Goal: Navigation & Orientation: Find specific page/section

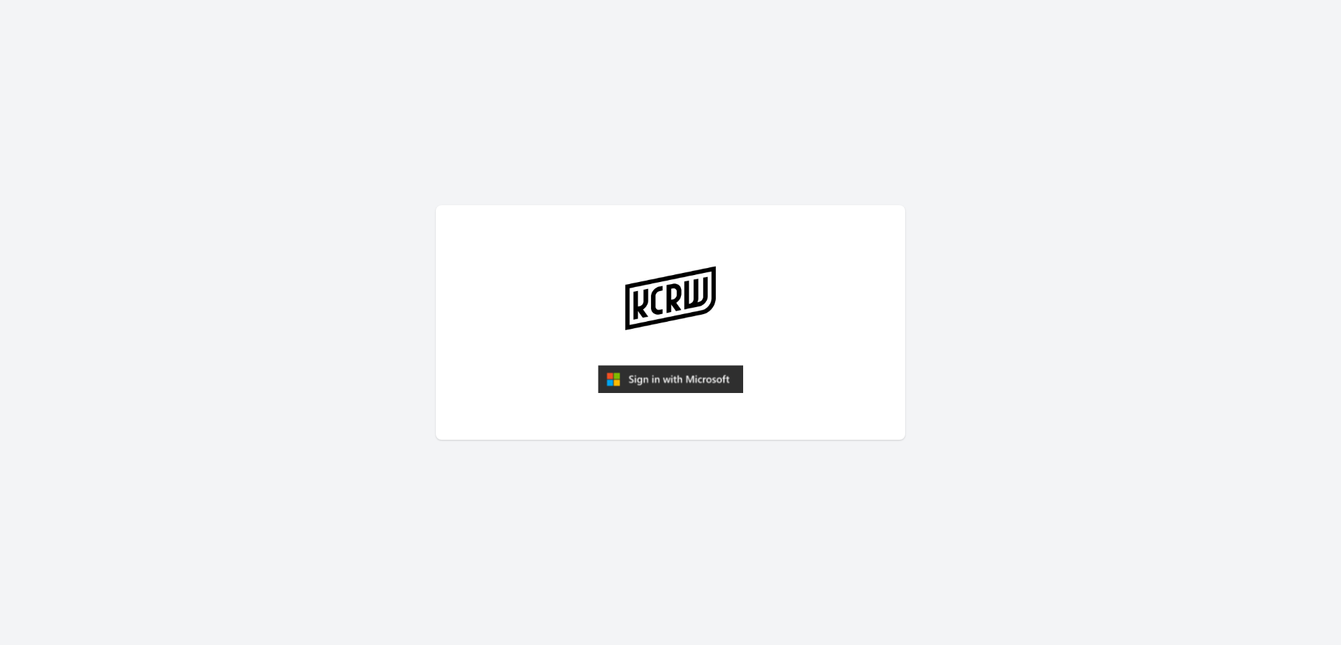
click at [651, 376] on img "submit" at bounding box center [670, 379] width 145 height 28
click at [656, 374] on img "submit" at bounding box center [670, 379] width 145 height 28
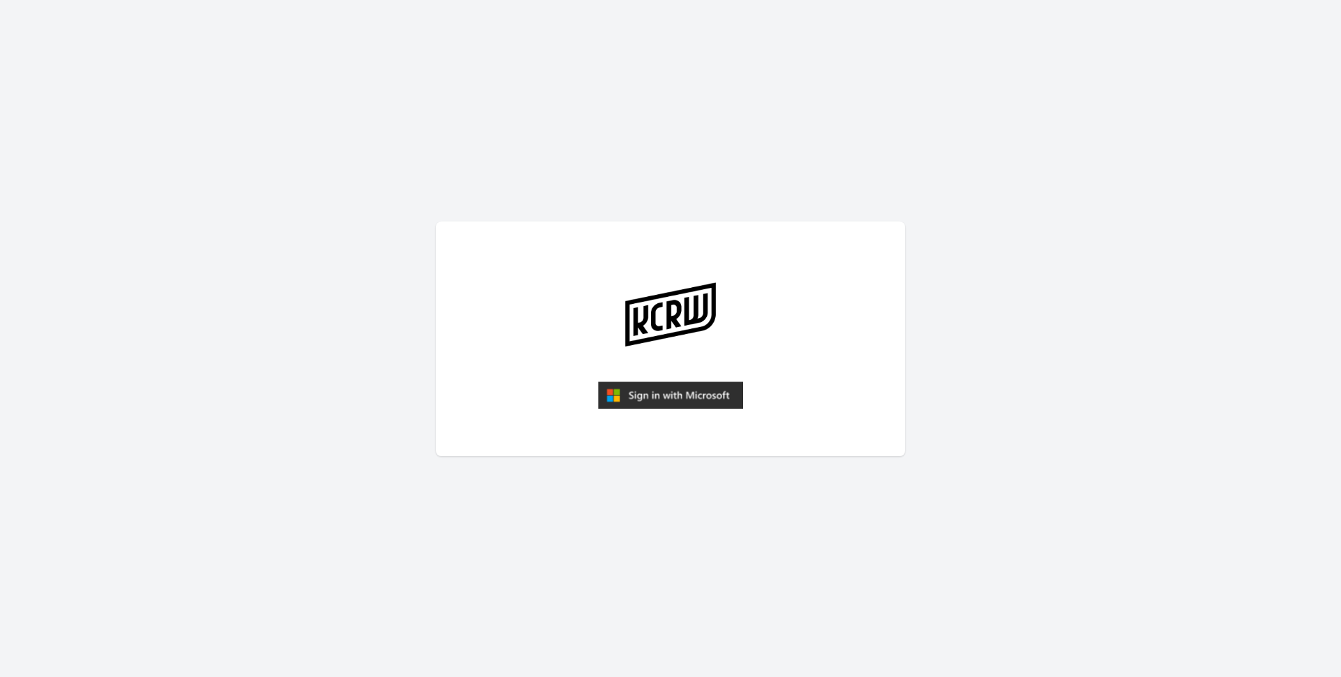
click at [693, 387] on img "submit" at bounding box center [670, 395] width 145 height 28
click at [676, 401] on img "submit" at bounding box center [670, 395] width 145 height 28
drag, startPoint x: 0, startPoint y: 0, endPoint x: 676, endPoint y: 401, distance: 785.7
click at [676, 401] on img "submit" at bounding box center [670, 395] width 145 height 28
click at [706, 399] on img "submit" at bounding box center [670, 395] width 145 height 28
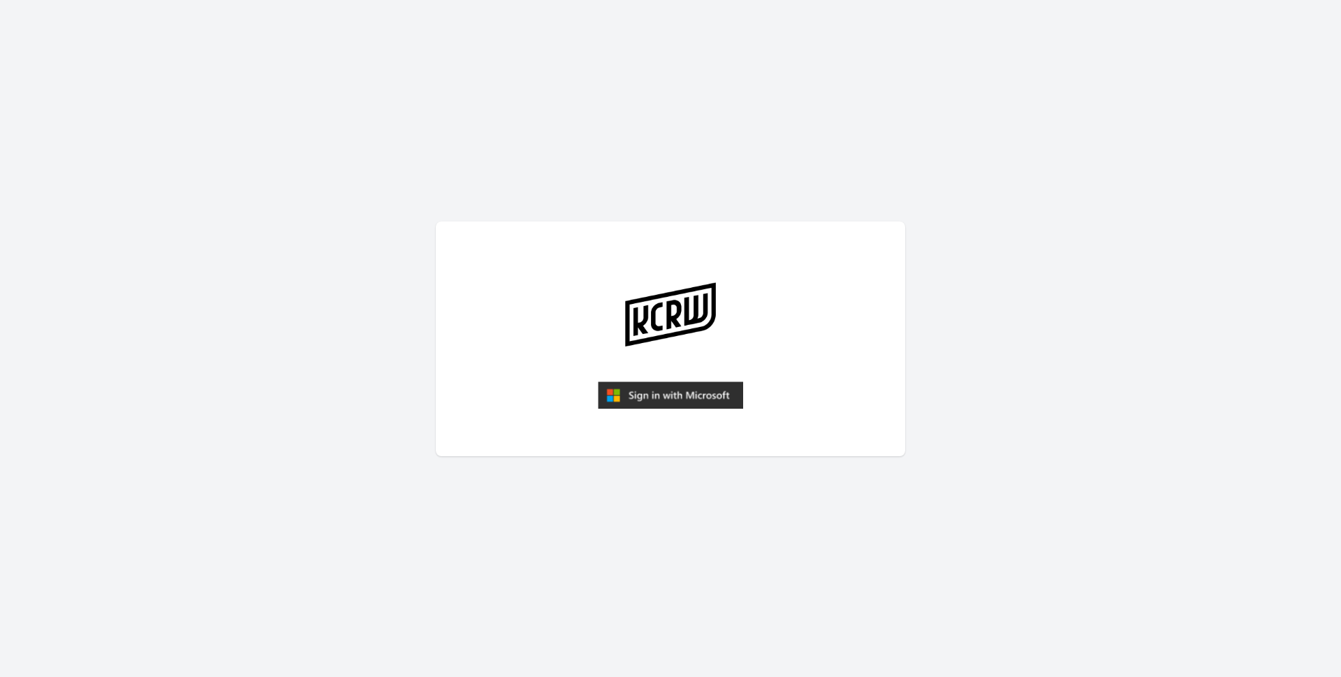
click at [658, 399] on img "submit" at bounding box center [670, 395] width 145 height 28
click at [658, 397] on img "submit" at bounding box center [670, 395] width 145 height 28
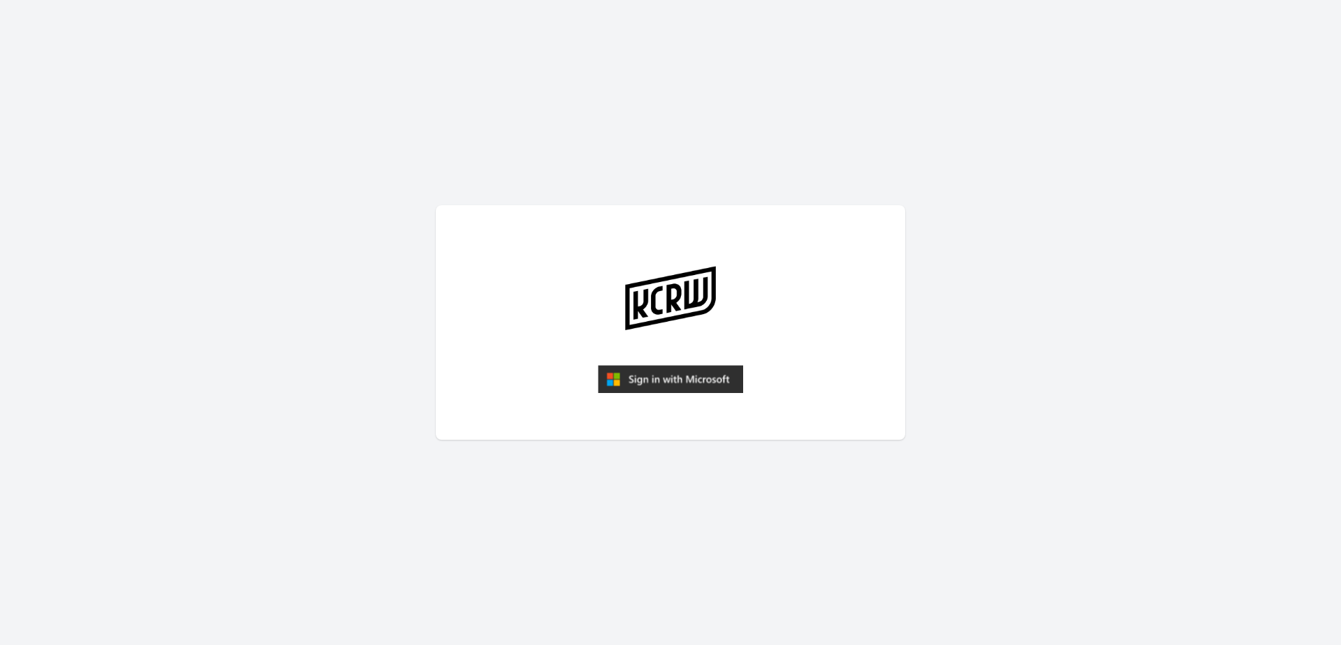
click at [676, 373] on img "submit" at bounding box center [670, 379] width 145 height 28
click at [651, 381] on img "submit" at bounding box center [670, 379] width 145 height 28
click at [642, 377] on img "submit" at bounding box center [670, 379] width 145 height 28
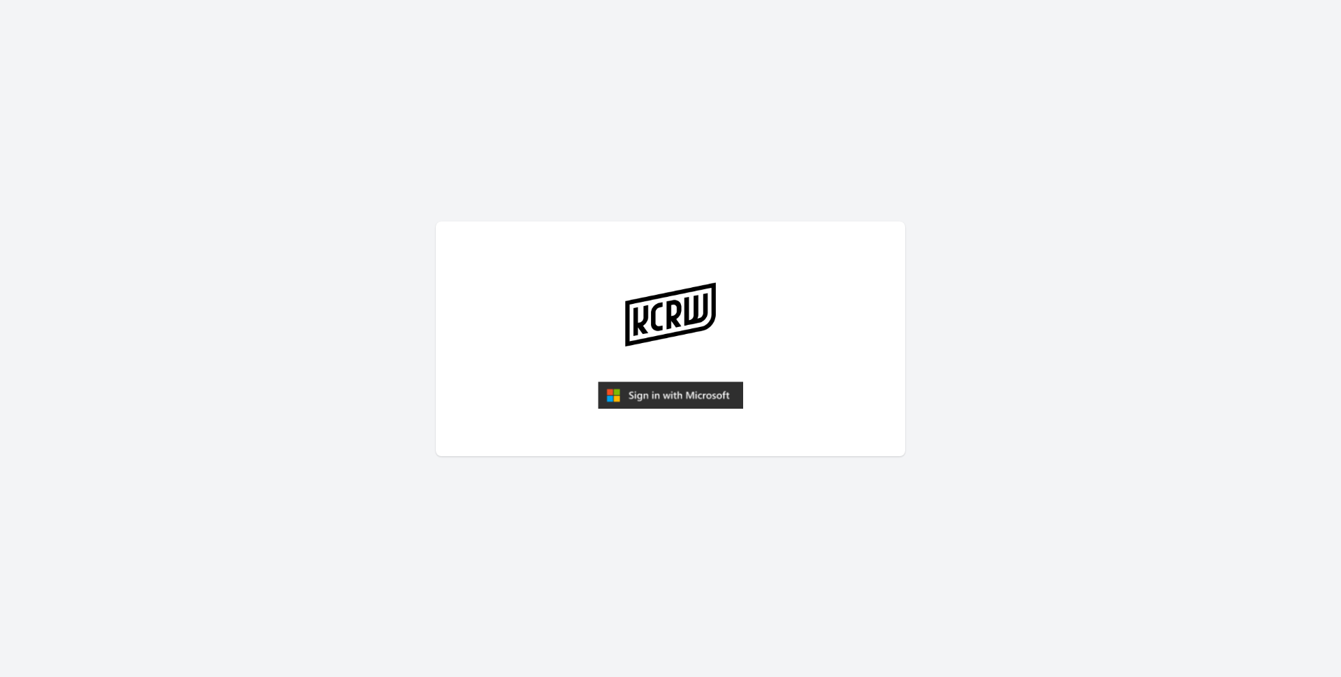
click at [709, 396] on img "submit" at bounding box center [670, 395] width 145 height 28
click at [724, 399] on img "submit" at bounding box center [670, 395] width 145 height 28
click at [731, 399] on img "submit" at bounding box center [670, 395] width 145 height 28
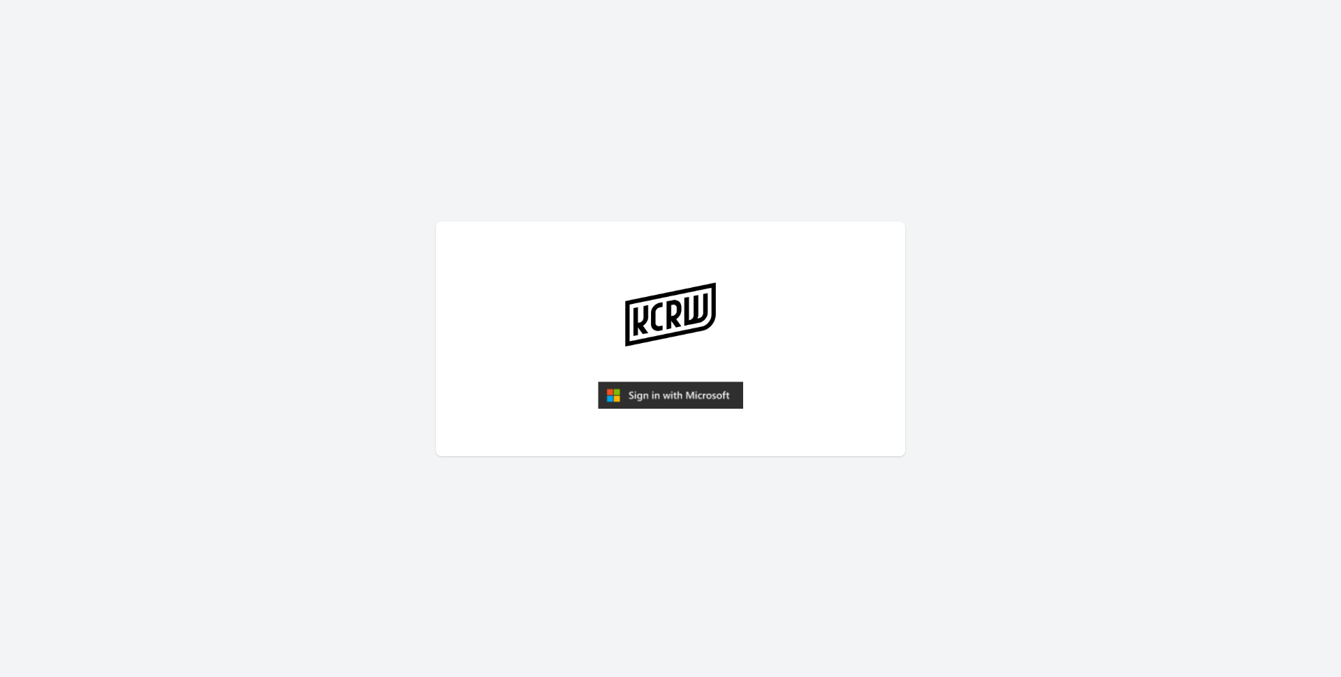
click at [731, 399] on img "submit" at bounding box center [670, 395] width 145 height 28
drag, startPoint x: 0, startPoint y: 0, endPoint x: 731, endPoint y: 399, distance: 833.0
click at [731, 399] on img "submit" at bounding box center [670, 395] width 145 height 28
click at [694, 402] on img "submit" at bounding box center [670, 395] width 145 height 28
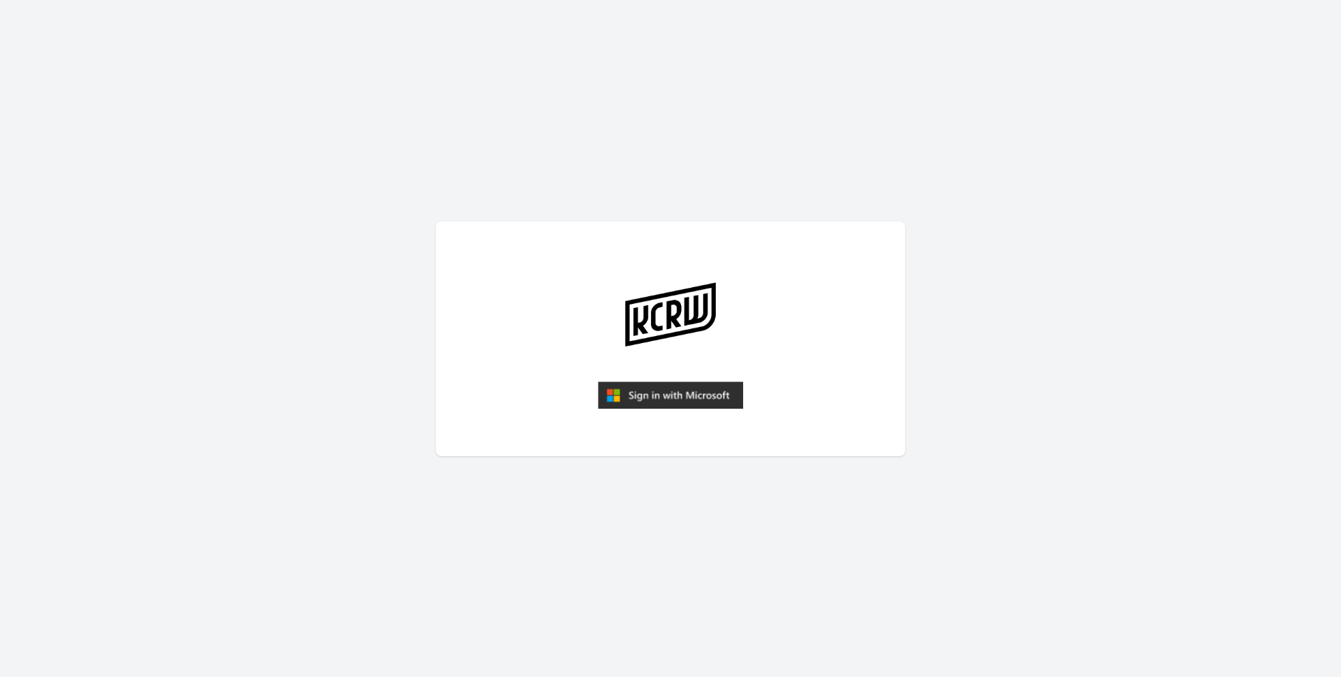
click at [694, 402] on img "submit" at bounding box center [670, 395] width 145 height 28
click at [662, 398] on img "submit" at bounding box center [670, 395] width 145 height 28
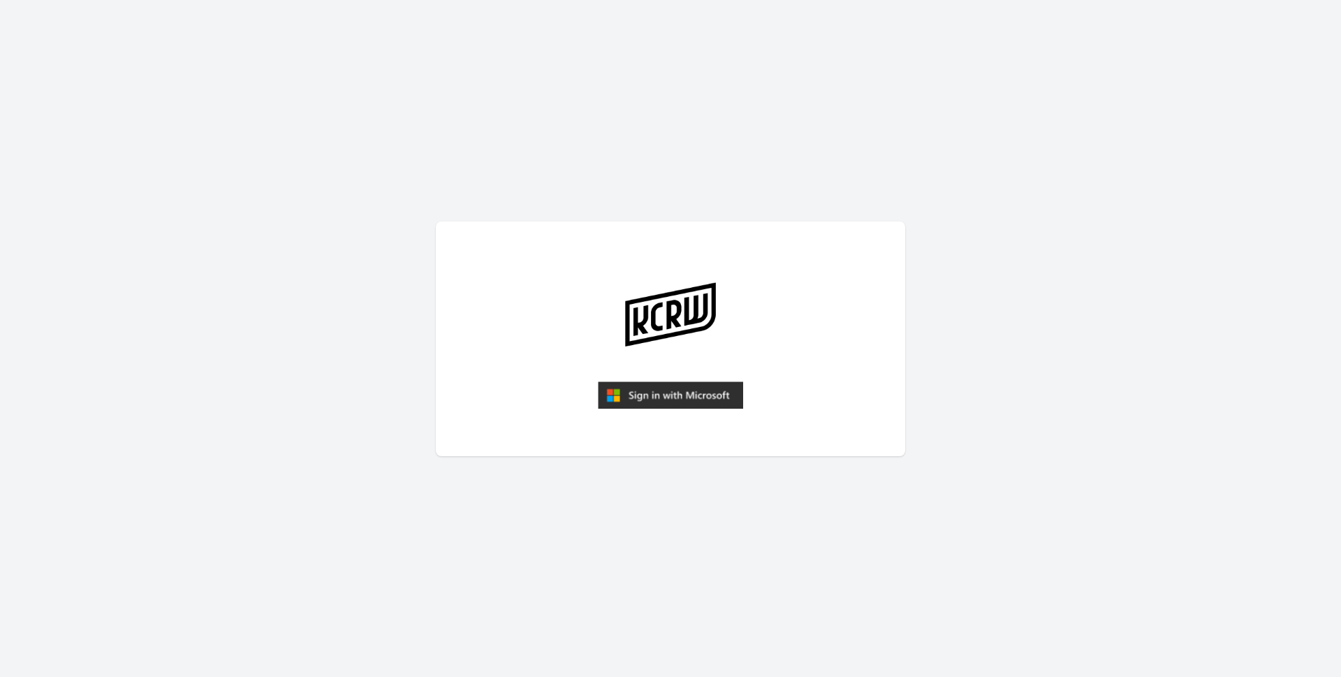
click at [658, 394] on img "submit" at bounding box center [670, 395] width 145 height 28
click at [693, 395] on img "submit" at bounding box center [670, 395] width 145 height 28
click at [693, 394] on img "submit" at bounding box center [670, 395] width 145 height 28
click at [706, 396] on img "submit" at bounding box center [670, 395] width 145 height 28
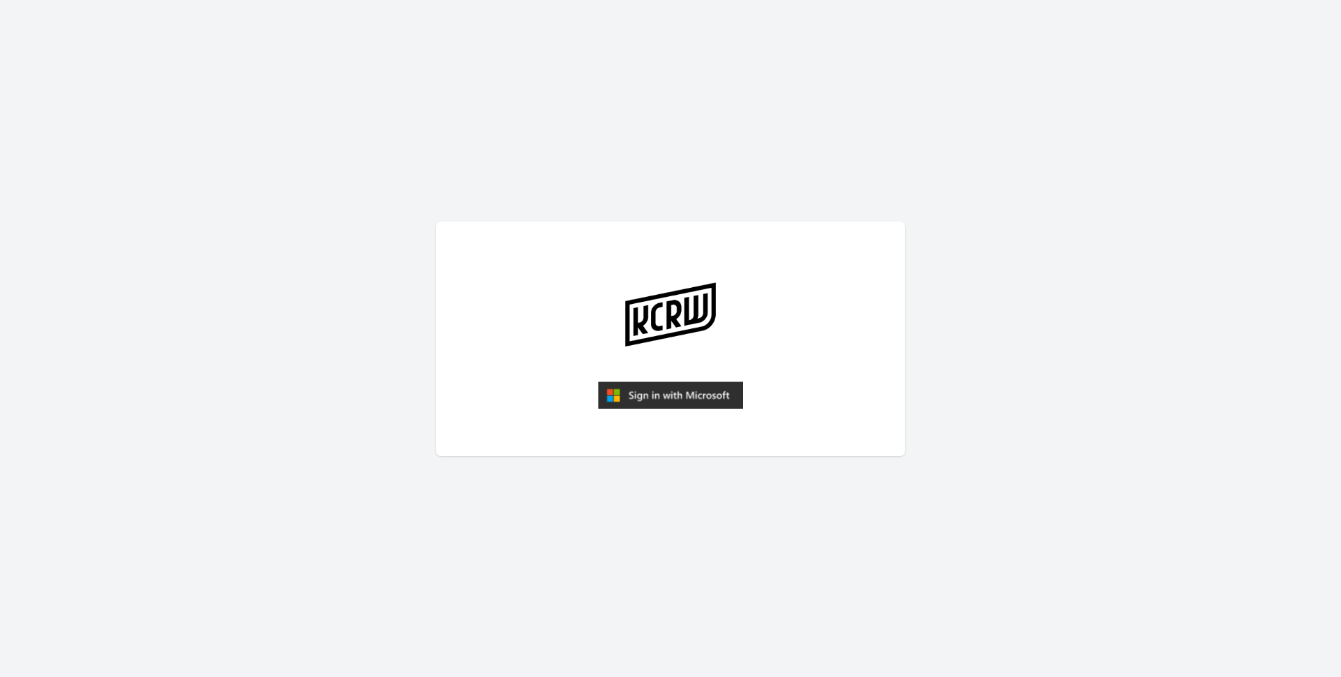
click at [706, 396] on img "submit" at bounding box center [670, 395] width 145 height 28
click at [683, 401] on img "submit" at bounding box center [670, 395] width 145 height 28
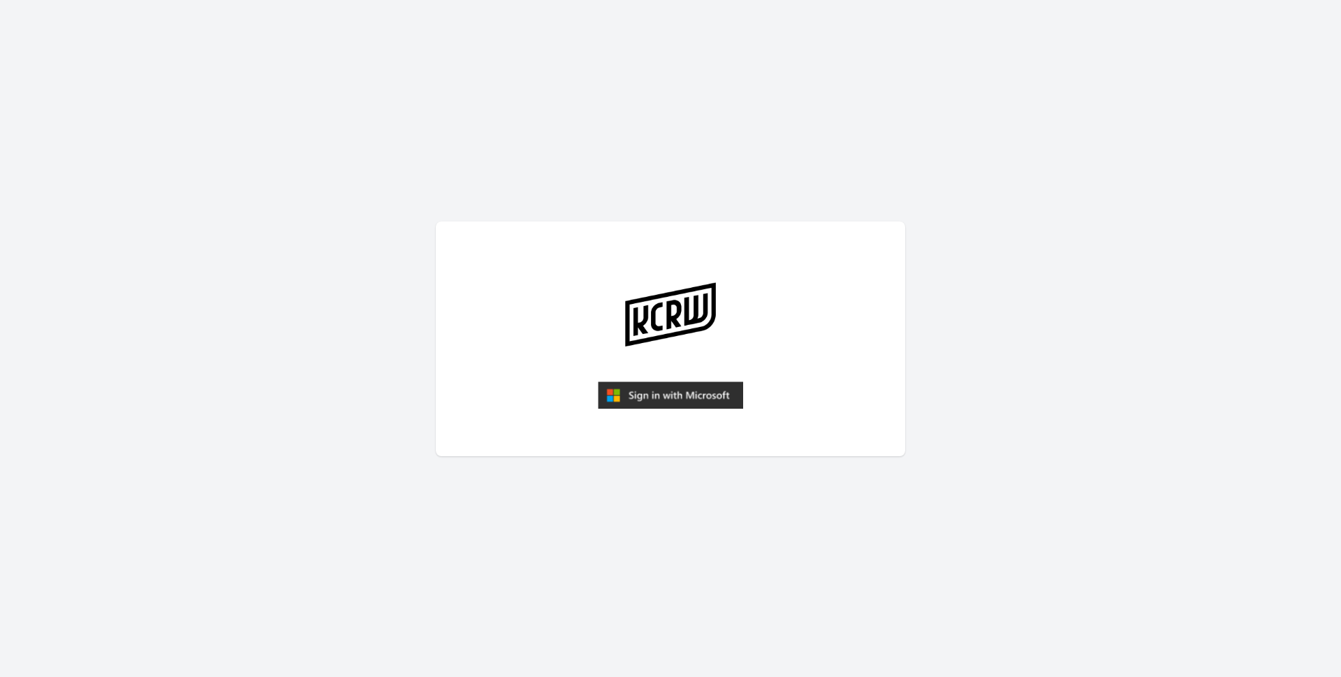
click at [728, 397] on img "submit" at bounding box center [670, 395] width 145 height 28
click at [654, 391] on img "submit" at bounding box center [670, 395] width 145 height 28
click at [700, 394] on img "submit" at bounding box center [670, 395] width 145 height 28
click at [700, 395] on img "submit" at bounding box center [670, 395] width 145 height 28
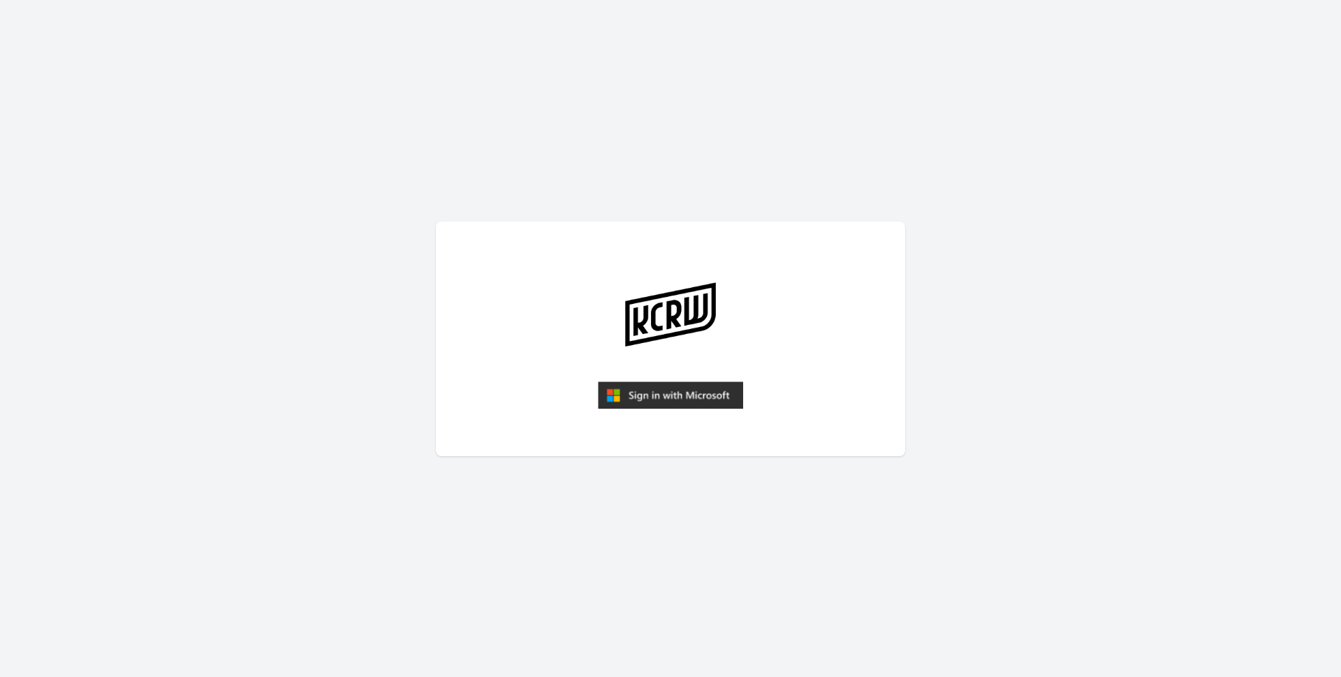
click at [679, 400] on img "submit" at bounding box center [670, 395] width 145 height 28
click at [682, 383] on img "submit" at bounding box center [670, 395] width 145 height 28
click at [716, 400] on img "submit" at bounding box center [670, 395] width 145 height 28
click at [663, 398] on img "submit" at bounding box center [670, 395] width 145 height 28
drag, startPoint x: 0, startPoint y: 0, endPoint x: 663, endPoint y: 398, distance: 773.5
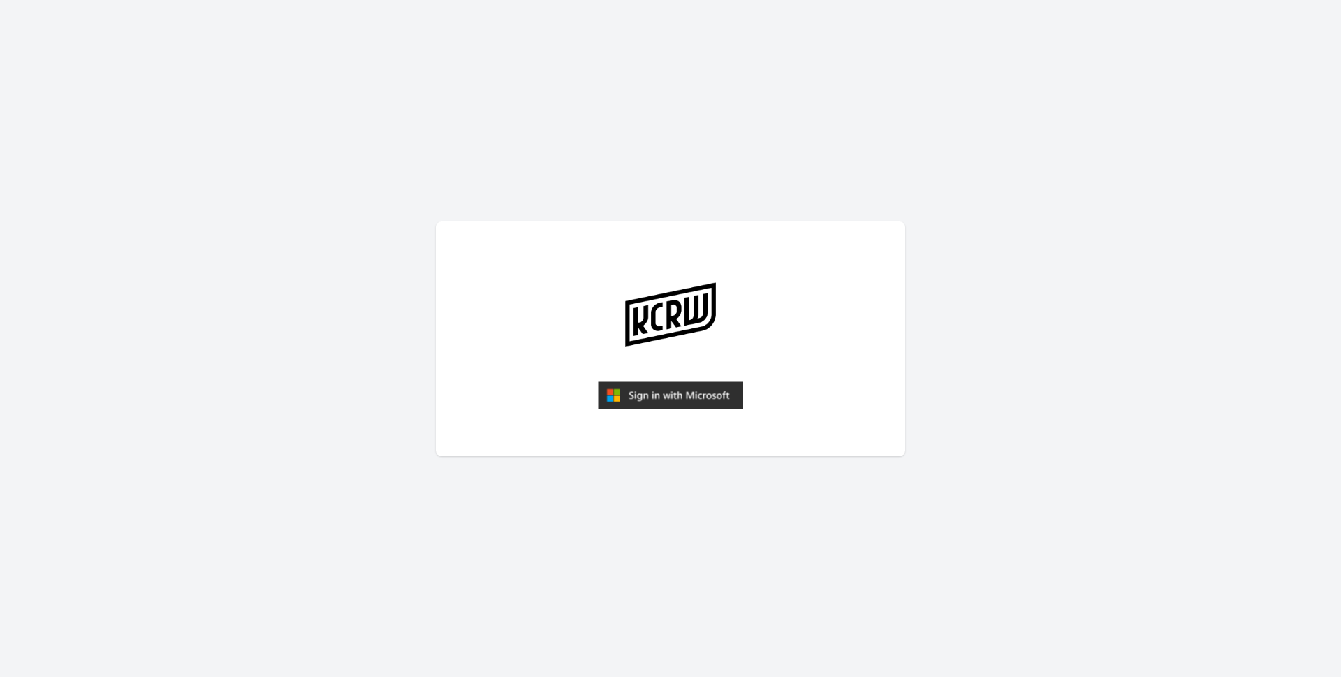
click at [663, 398] on img "submit" at bounding box center [670, 395] width 145 height 28
click at [703, 397] on img "submit" at bounding box center [670, 395] width 145 height 28
click at [720, 394] on img "submit" at bounding box center [670, 395] width 145 height 28
drag, startPoint x: 0, startPoint y: 0, endPoint x: 720, endPoint y: 394, distance: 820.8
click at [720, 394] on img "submit" at bounding box center [670, 395] width 145 height 28
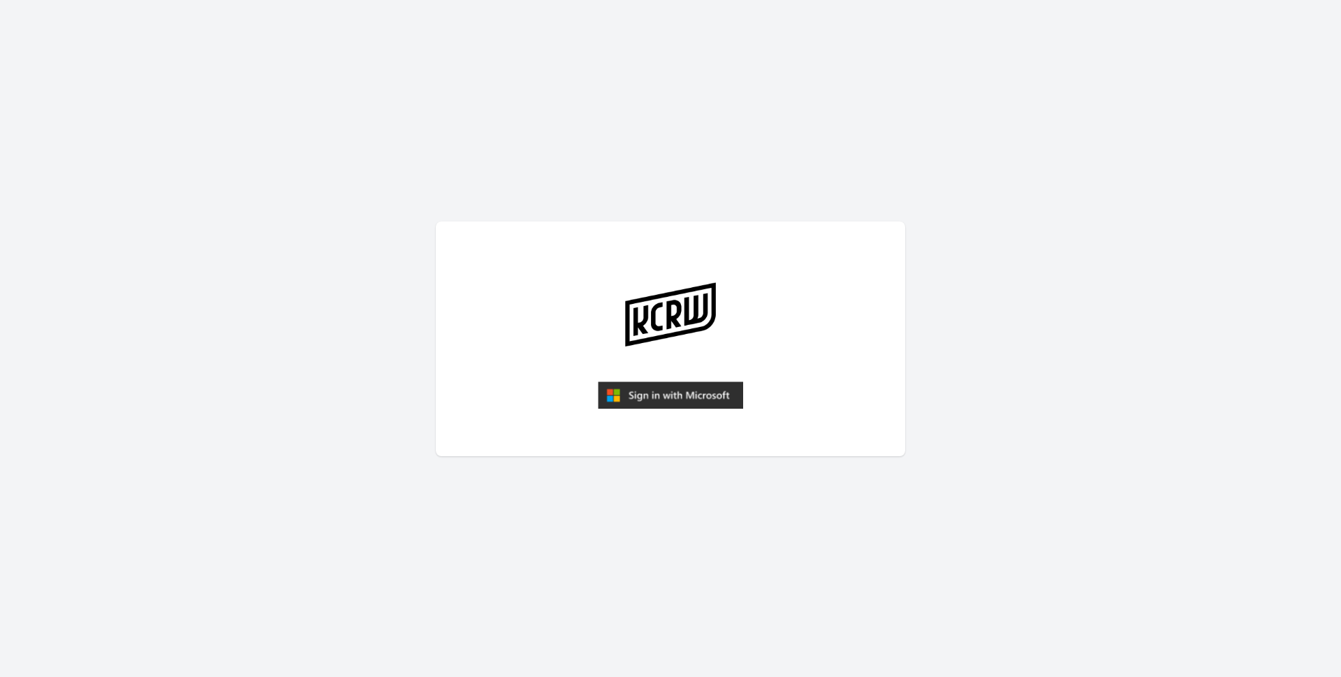
click at [697, 394] on img "submit" at bounding box center [670, 395] width 145 height 28
click at [619, 396] on img "submit" at bounding box center [670, 395] width 145 height 28
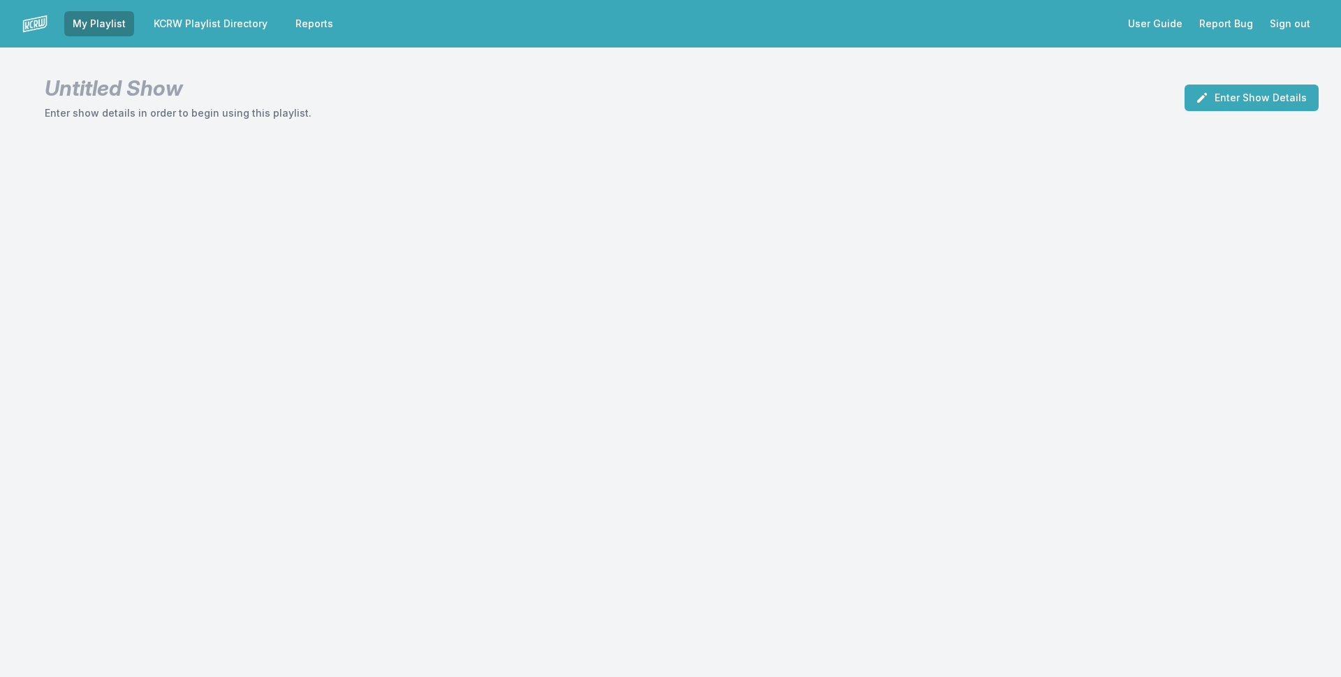
click at [237, 19] on link "KCRW Playlist Directory" at bounding box center [210, 23] width 131 height 25
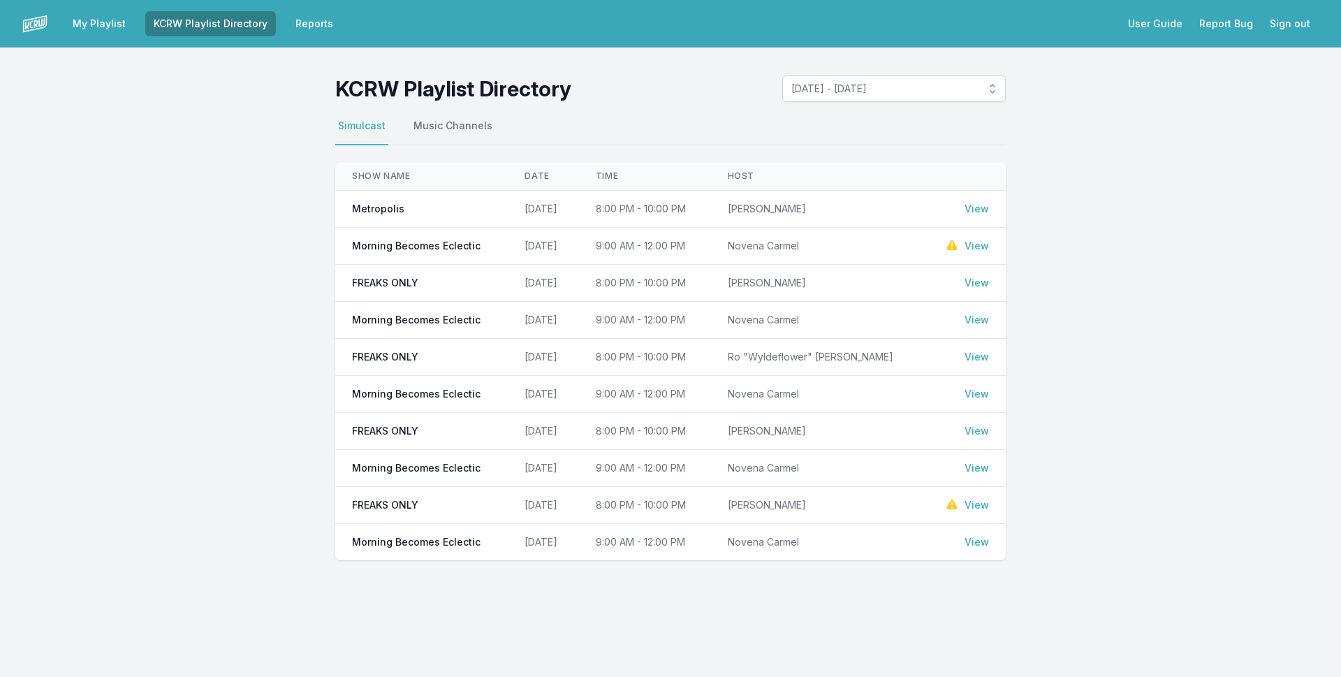
click at [96, 25] on link "My Playlist" at bounding box center [99, 23] width 70 height 25
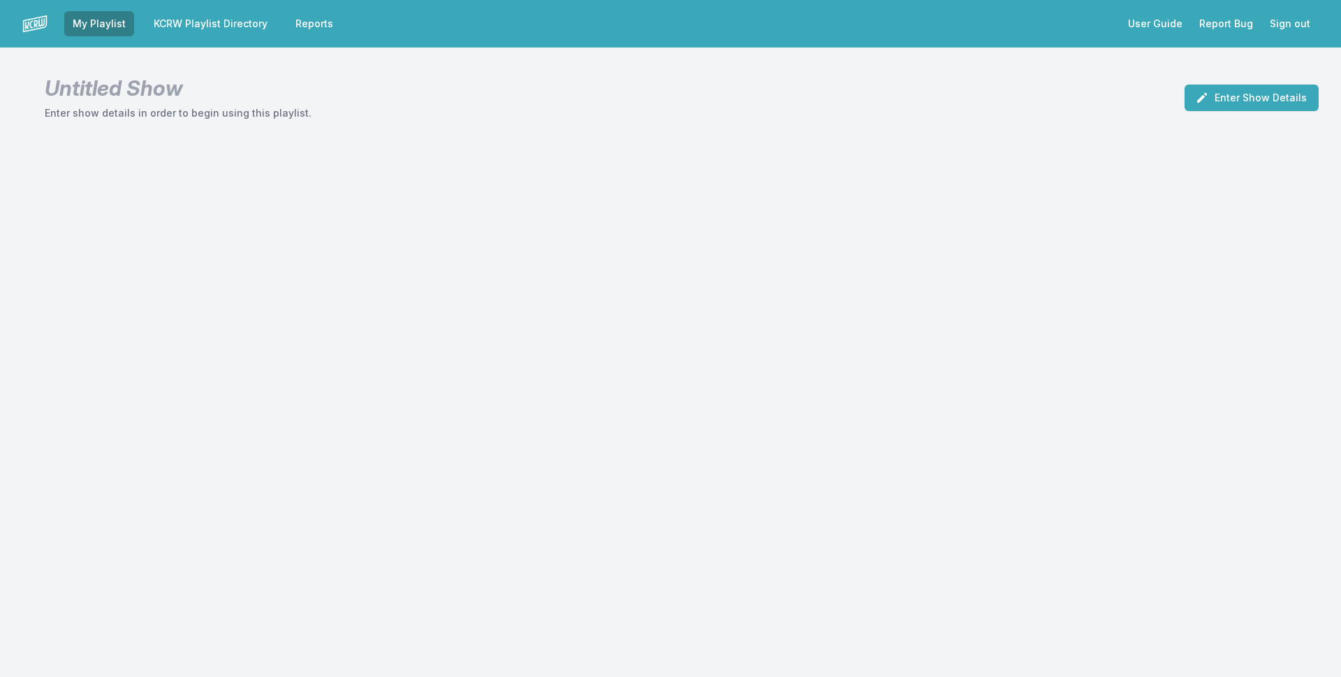
click at [29, 24] on img at bounding box center [34, 23] width 25 height 25
click at [208, 19] on link "KCRW Playlist Directory" at bounding box center [210, 23] width 131 height 25
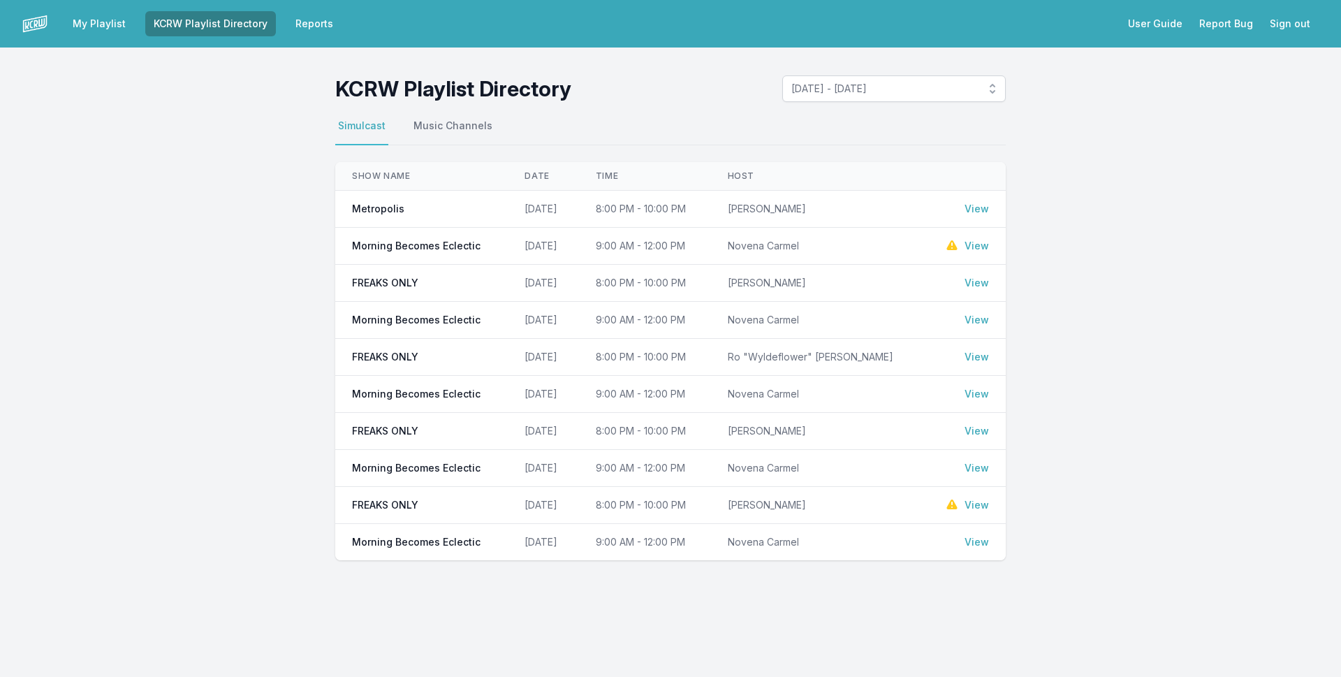
click at [308, 26] on link "Reports" at bounding box center [314, 23] width 54 height 25
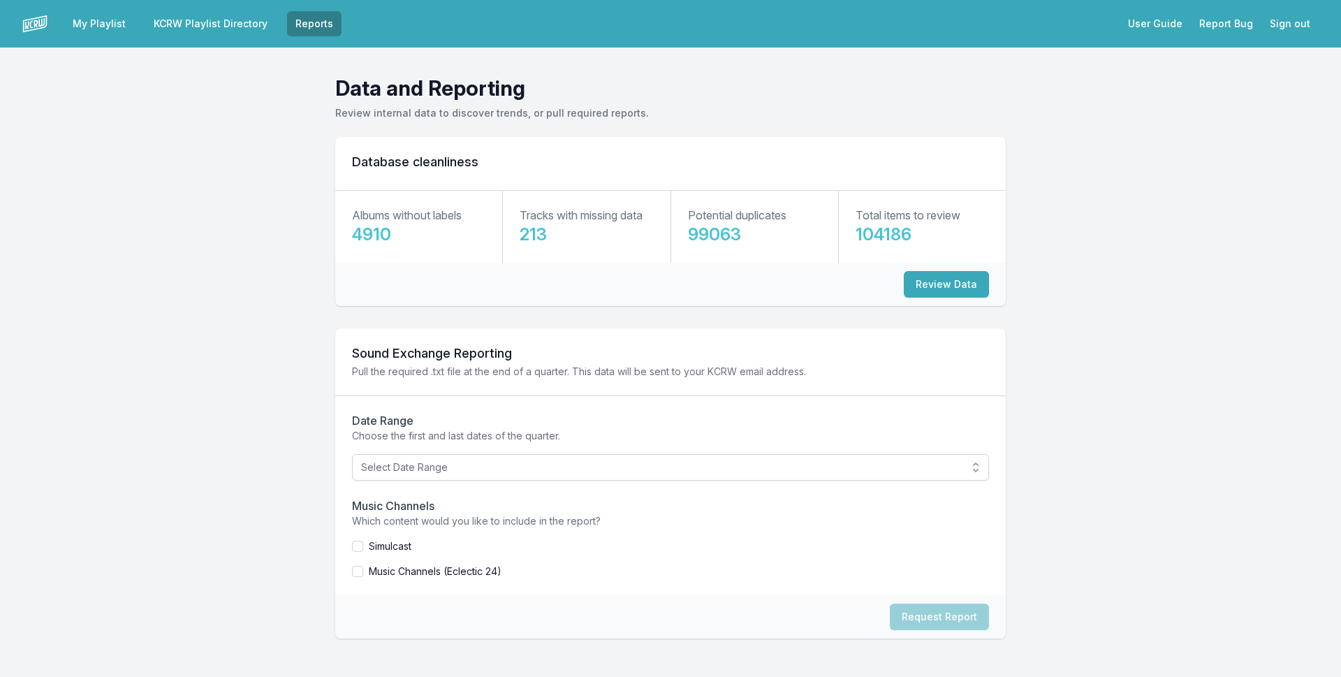
click at [101, 25] on link "My Playlist" at bounding box center [99, 23] width 70 height 25
